Goal: Task Accomplishment & Management: Complete application form

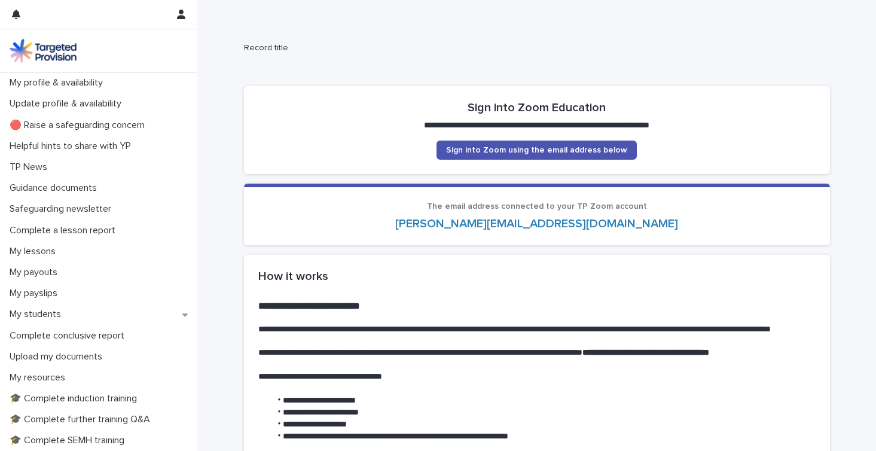
scroll to position [129, 0]
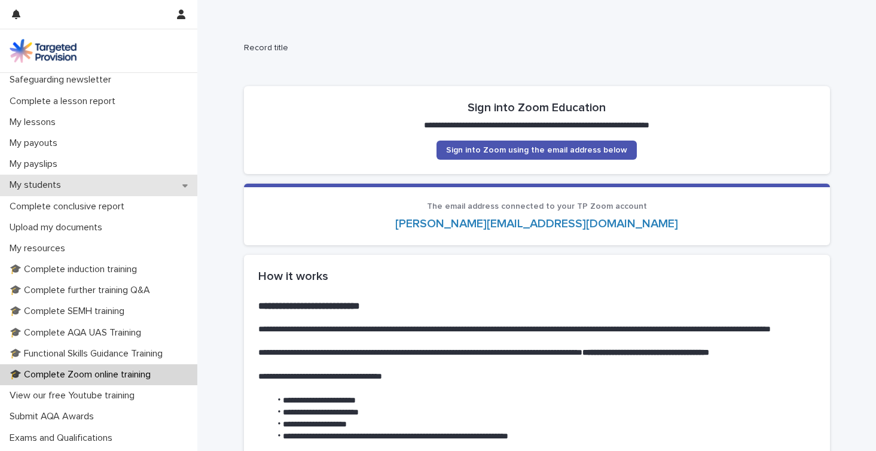
click at [62, 185] on p "My students" at bounding box center [38, 184] width 66 height 11
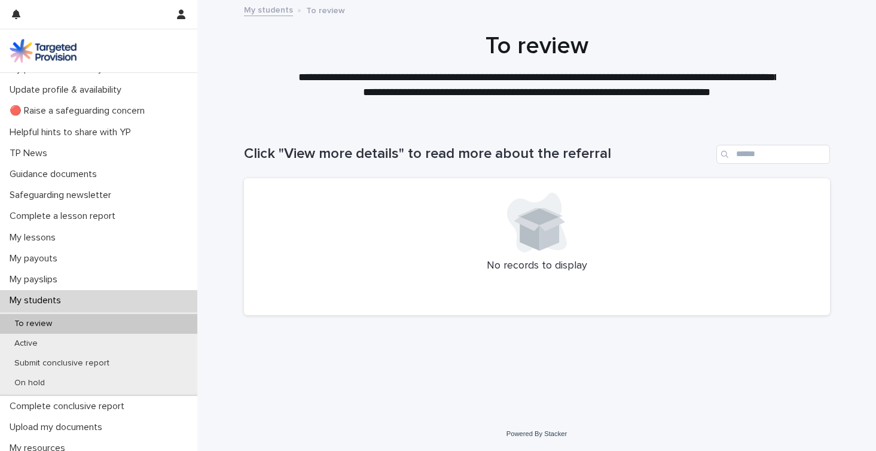
scroll to position [21, 0]
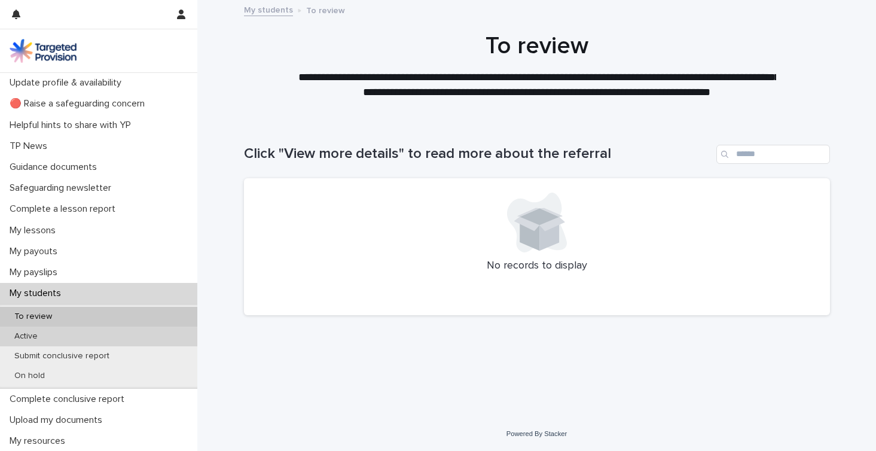
click at [135, 332] on div "Active" at bounding box center [98, 337] width 197 height 20
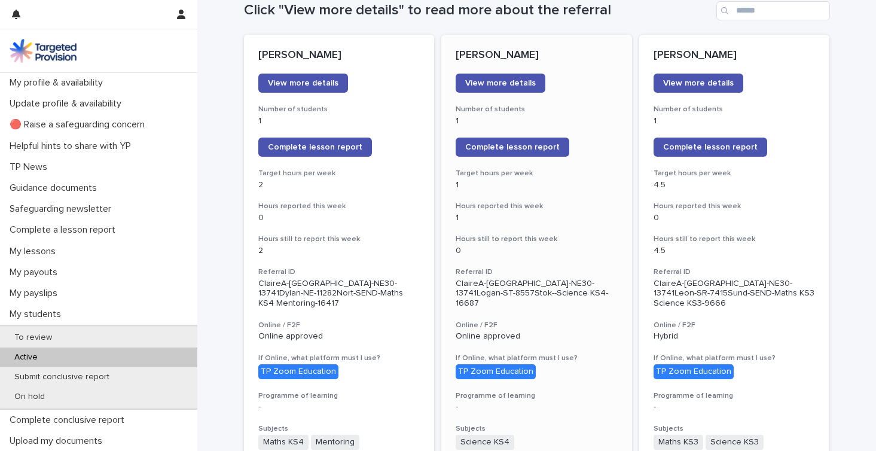
scroll to position [148, 0]
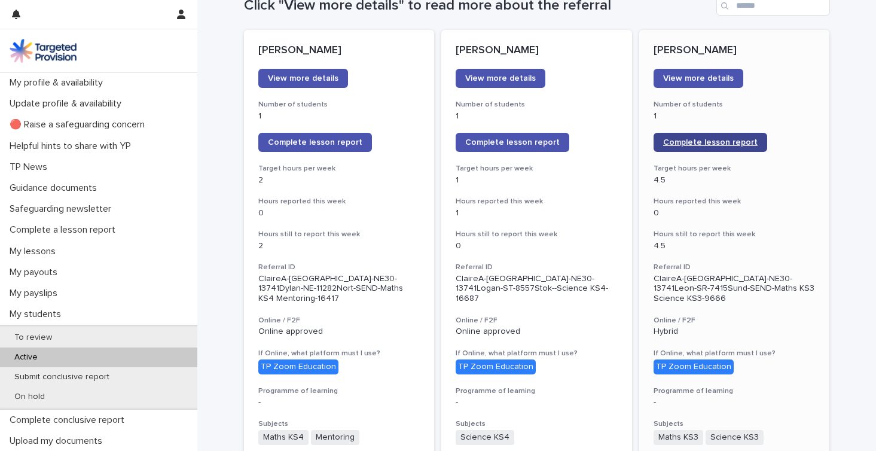
click at [721, 141] on span "Complete lesson report" at bounding box center [710, 142] width 95 height 8
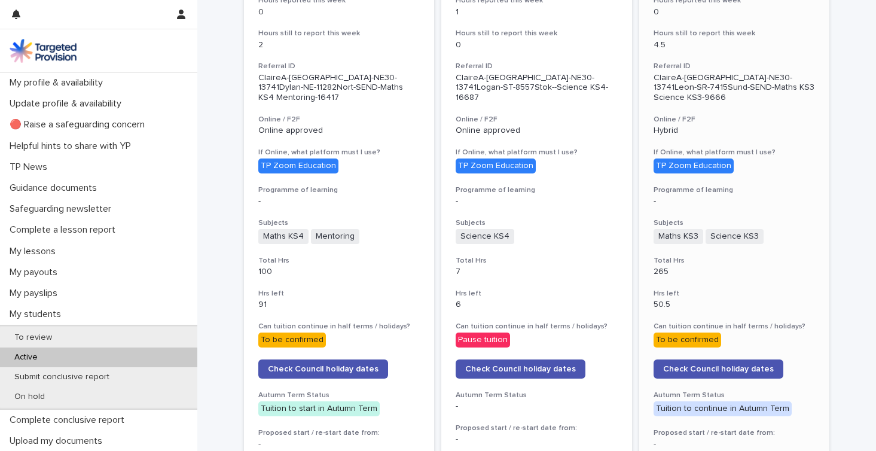
scroll to position [376, 0]
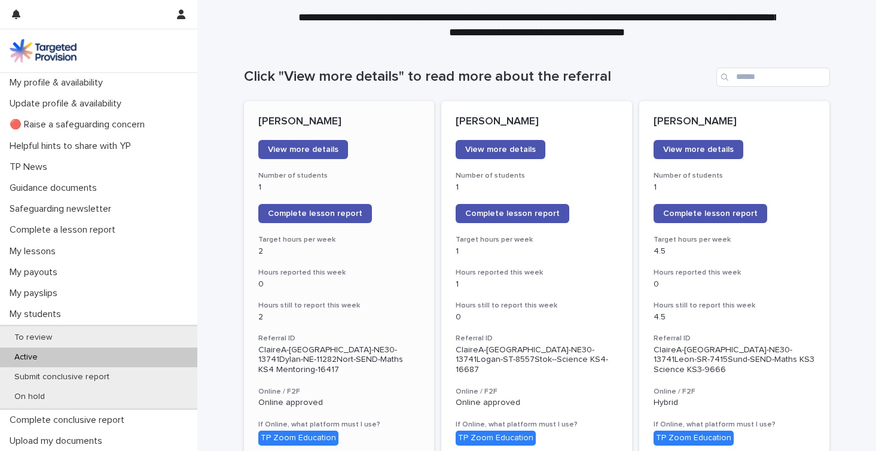
scroll to position [105, 0]
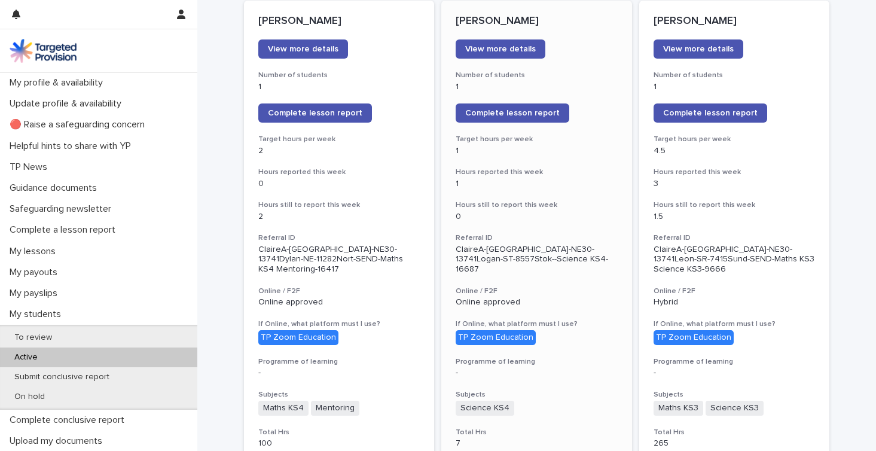
scroll to position [179, 0]
